Goal: Entertainment & Leisure: Consume media (video, audio)

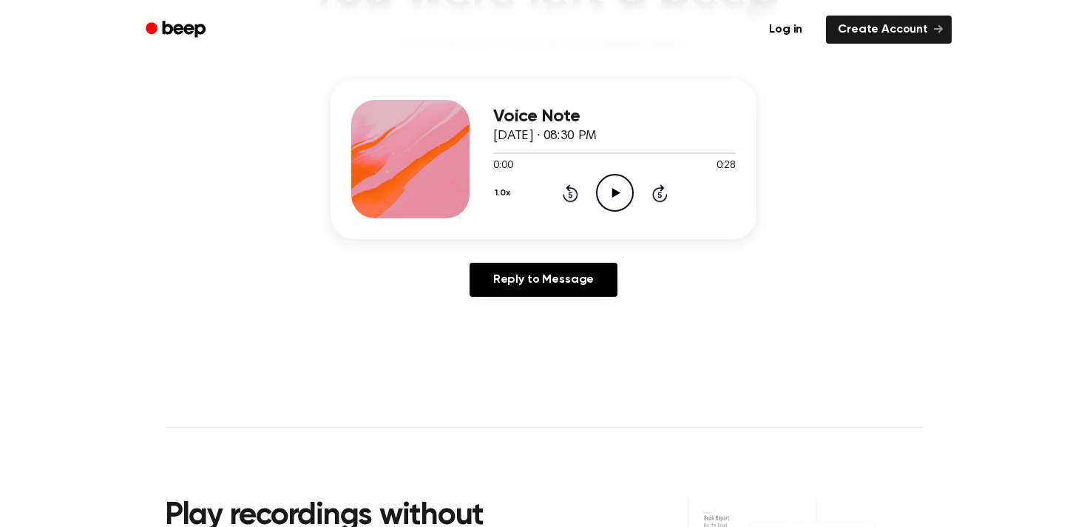
scroll to position [145, 0]
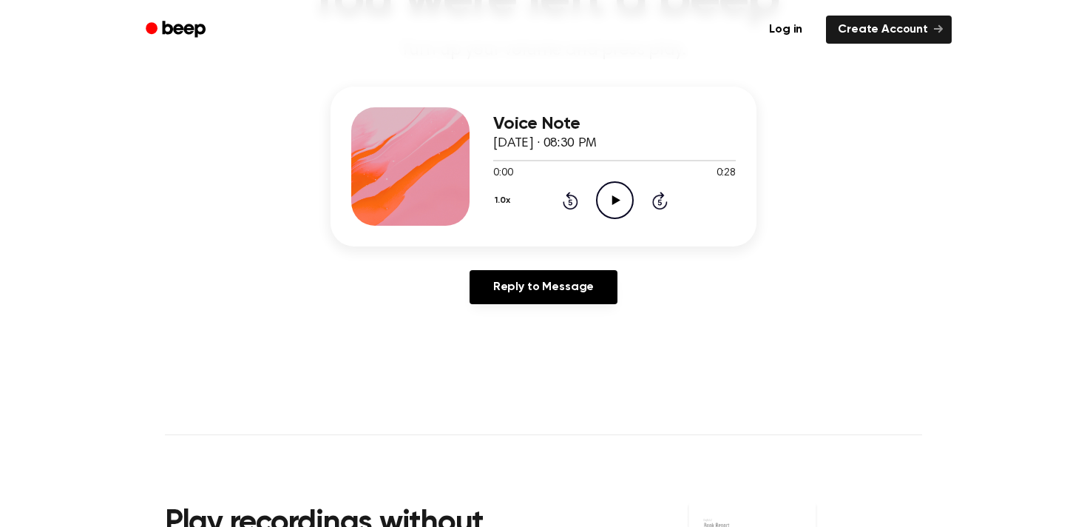
click at [615, 201] on icon at bounding box center [616, 200] width 8 height 10
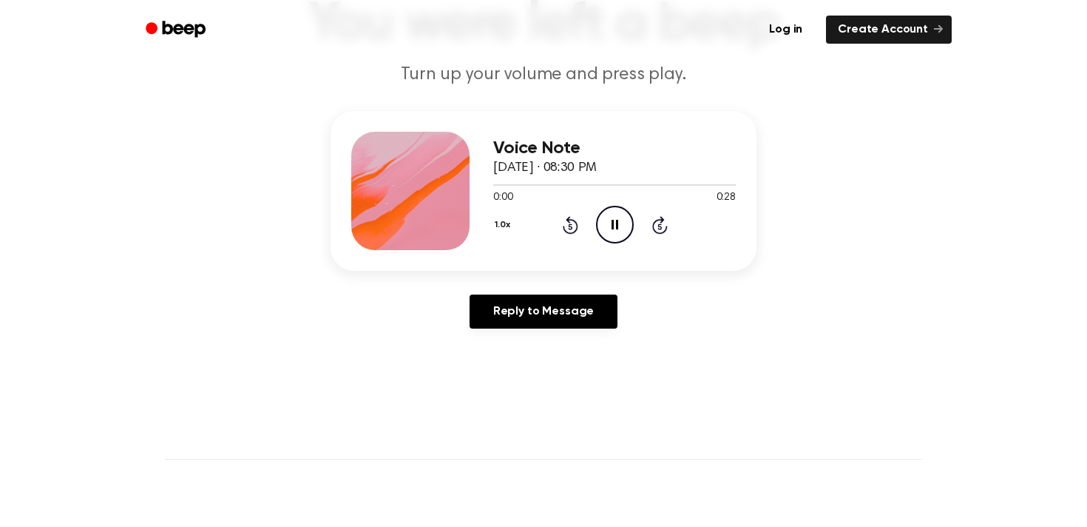
scroll to position [112, 0]
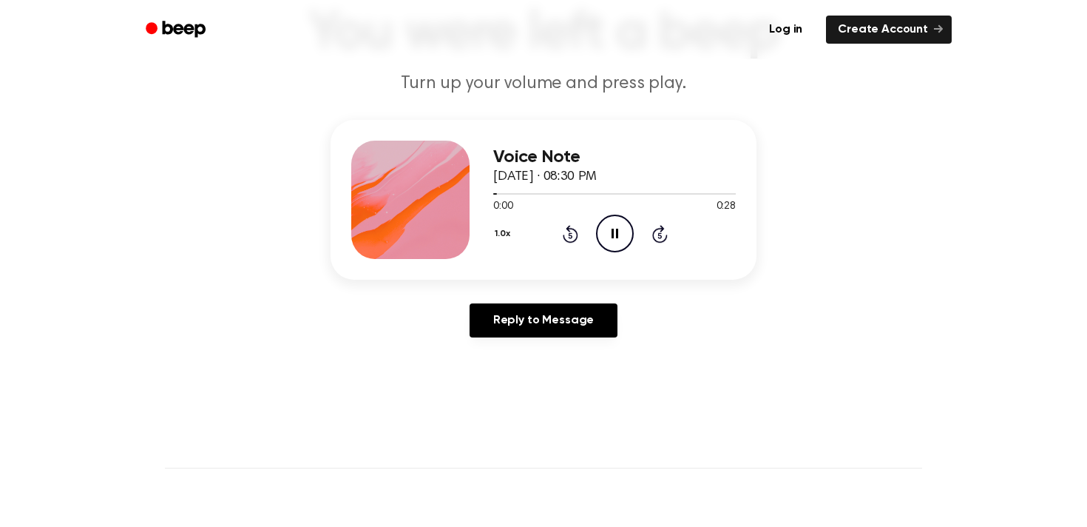
click at [616, 233] on icon at bounding box center [615, 234] width 7 height 10
click at [393, 67] on header "You were left a beep Turn up your volume and press play." at bounding box center [544, 51] width 1052 height 89
drag, startPoint x: 393, startPoint y: 67, endPoint x: 559, endPoint y: 97, distance: 168.3
click at [558, 97] on main "You were left a beep Turn up your volume and press play. Voice Note [DATE] · 08…" at bounding box center [543, 344] width 1087 height 912
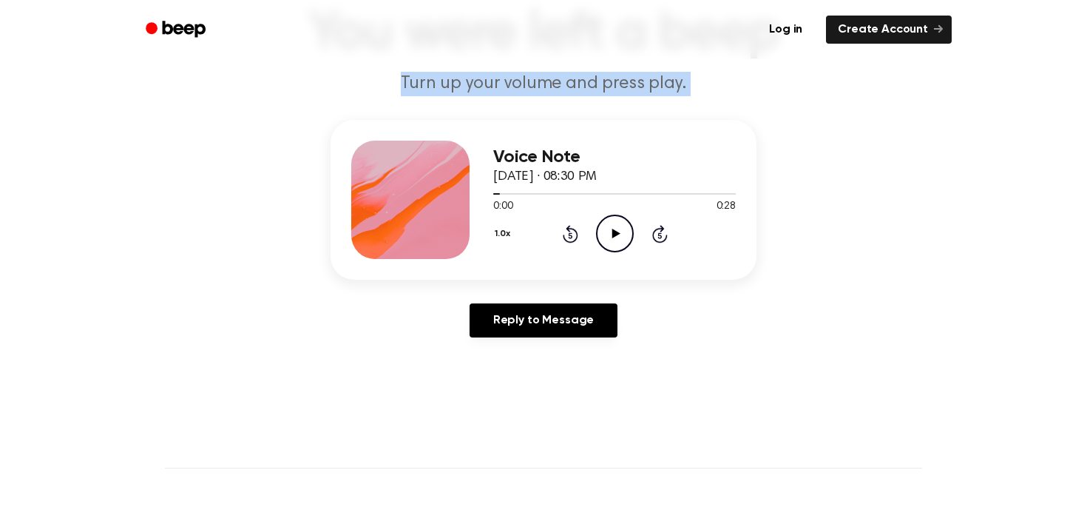
click at [842, 106] on main "You were left a beep Turn up your volume and press play. Voice Note [DATE] · 08…" at bounding box center [543, 344] width 1087 height 912
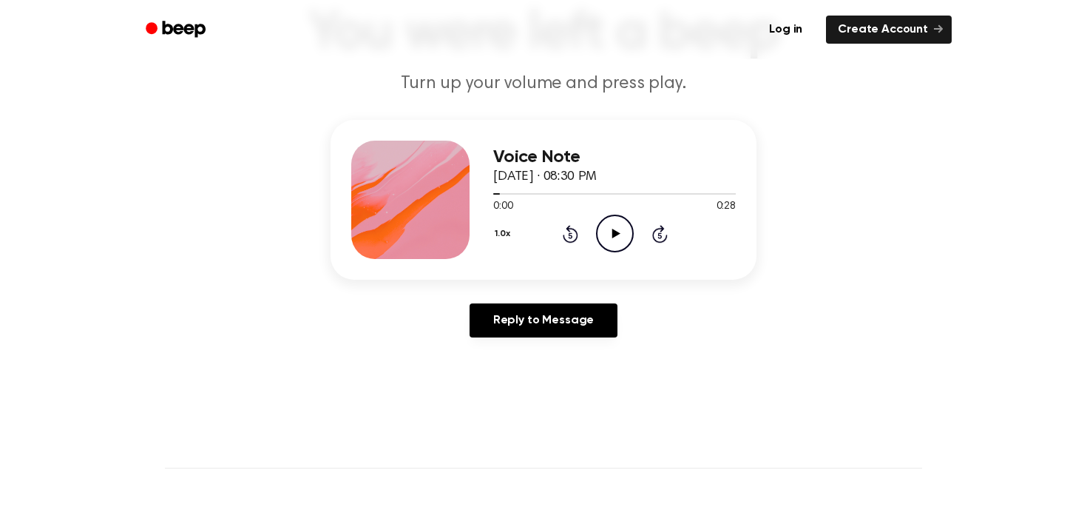
click at [288, 55] on div "Log in Create Account" at bounding box center [543, 29] width 816 height 59
click at [547, 49] on div "Log in Create Account" at bounding box center [543, 29] width 816 height 59
click at [559, 67] on header "You were left a beep Turn up your volume and press play." at bounding box center [544, 51] width 1052 height 89
click at [547, 78] on p "Turn up your volume and press play." at bounding box center [544, 84] width 568 height 24
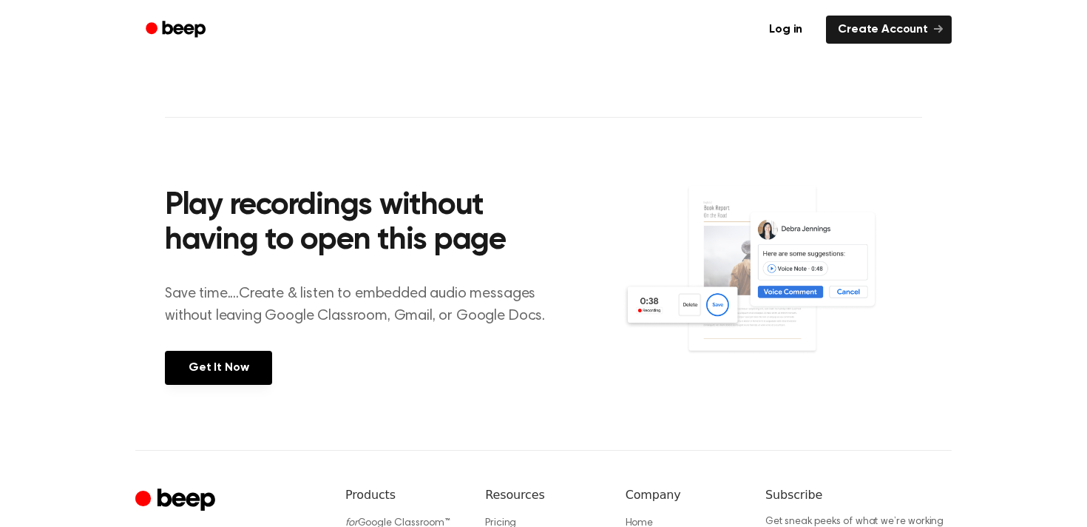
scroll to position [0, 0]
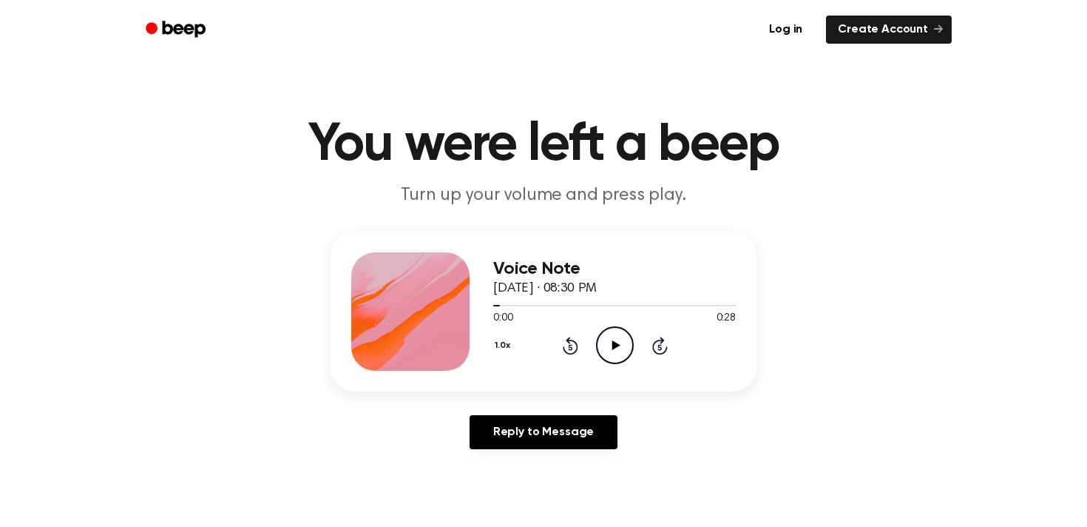
click at [607, 332] on icon "Play Audio" at bounding box center [615, 345] width 38 height 38
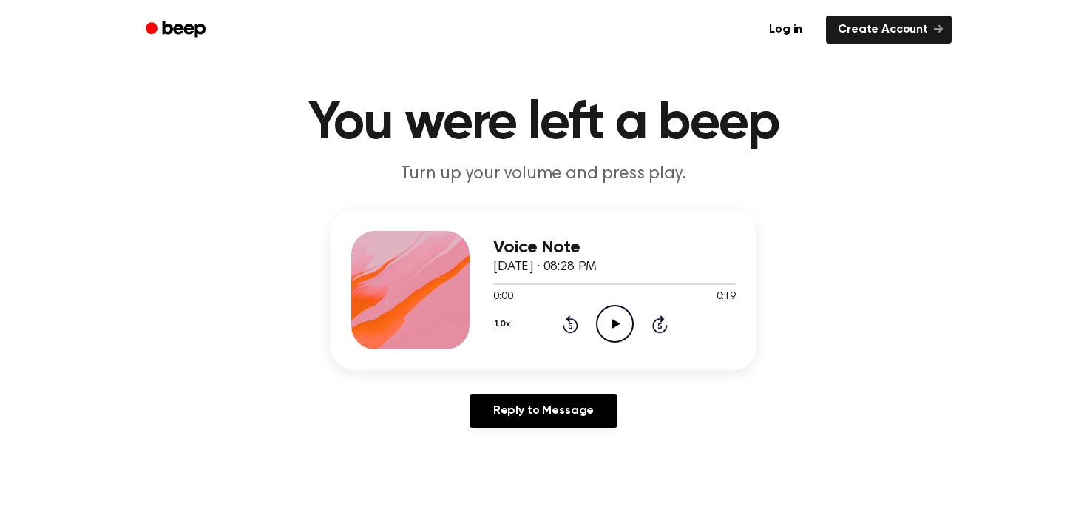
scroll to position [21, 0]
click at [582, 256] on h3 "Voice Note" at bounding box center [614, 248] width 243 height 20
click at [617, 327] on icon "Play Audio" at bounding box center [615, 324] width 38 height 38
click at [612, 325] on icon at bounding box center [615, 324] width 7 height 10
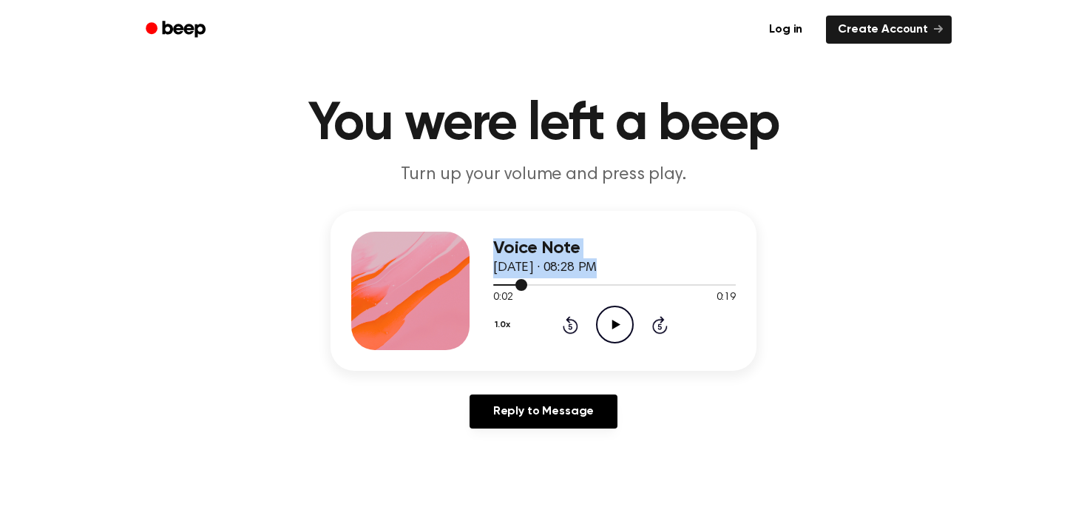
drag, startPoint x: 528, startPoint y: 282, endPoint x: 452, endPoint y: 282, distance: 76.2
click at [453, 282] on div "Voice Note [DATE] · 08:28 PM 0:02 0:19 Your browser does not support the [objec…" at bounding box center [544, 291] width 426 height 160
click at [525, 292] on div "0:02 0:19" at bounding box center [614, 298] width 243 height 16
drag, startPoint x: 524, startPoint y: 285, endPoint x: 450, endPoint y: 285, distance: 73.2
click at [442, 285] on div "Voice Note [DATE] · 08:28 PM 0:02 0:19 Your browser does not support the [objec…" at bounding box center [544, 291] width 426 height 160
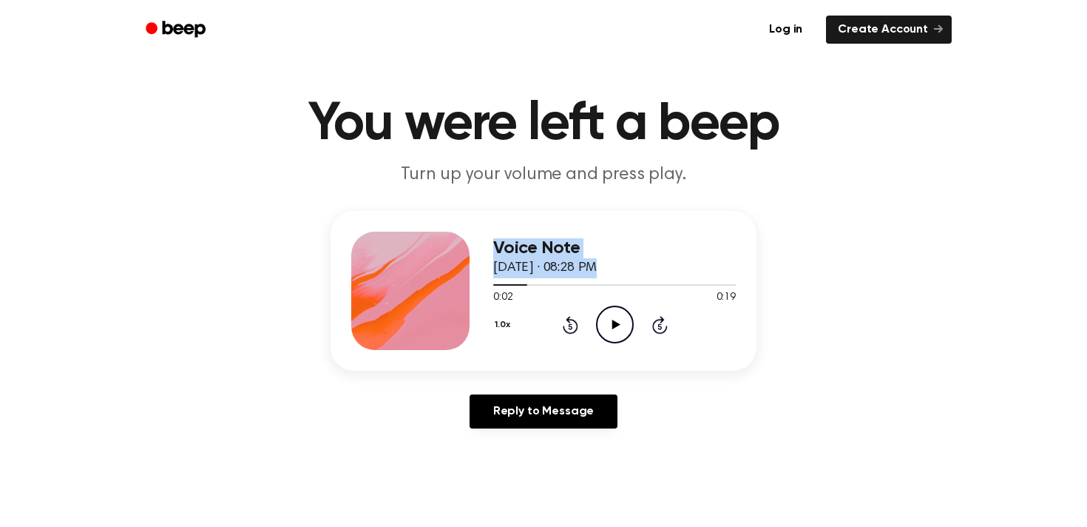
click at [530, 271] on span "[DATE] · 08:28 PM" at bounding box center [545, 267] width 104 height 13
click at [567, 317] on icon at bounding box center [571, 325] width 16 height 18
click at [447, 282] on div at bounding box center [410, 290] width 118 height 118
click at [518, 257] on h3 "Voice Note" at bounding box center [614, 248] width 243 height 20
click at [525, 248] on h3 "Voice Note" at bounding box center [614, 248] width 243 height 20
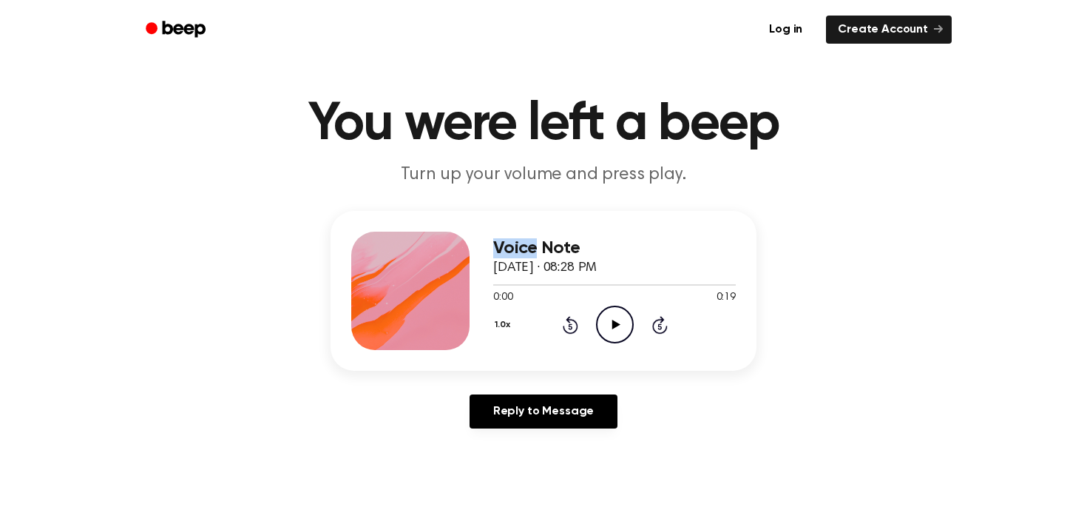
click at [525, 248] on h3 "Voice Note" at bounding box center [614, 248] width 243 height 20
click at [612, 308] on icon "Play Audio" at bounding box center [615, 324] width 38 height 38
